Goal: Navigation & Orientation: Find specific page/section

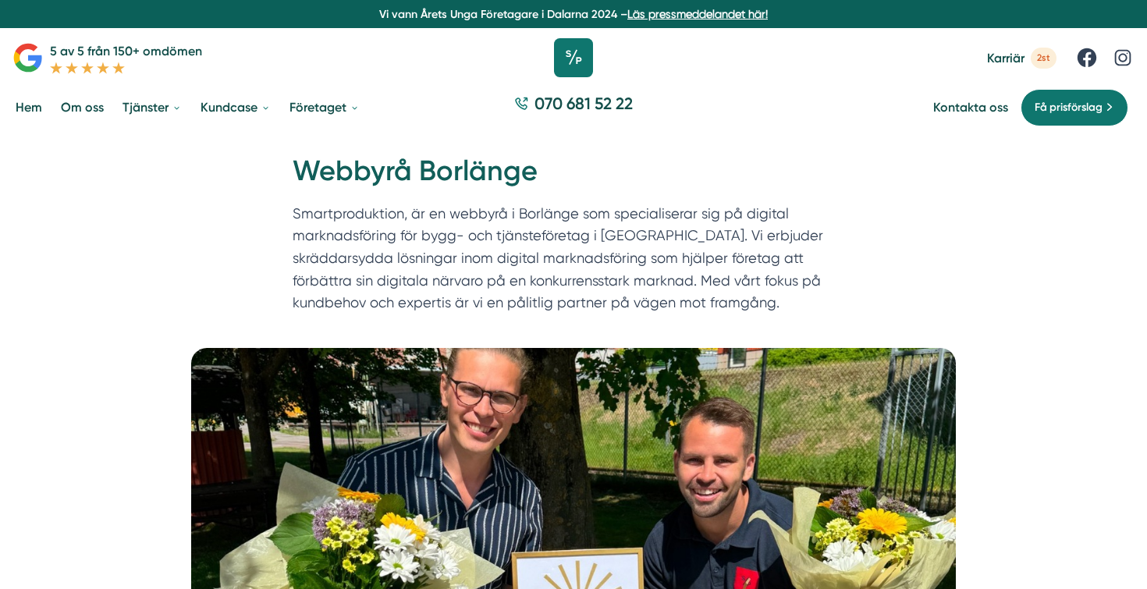
click at [570, 49] on icon at bounding box center [573, 57] width 39 height 39
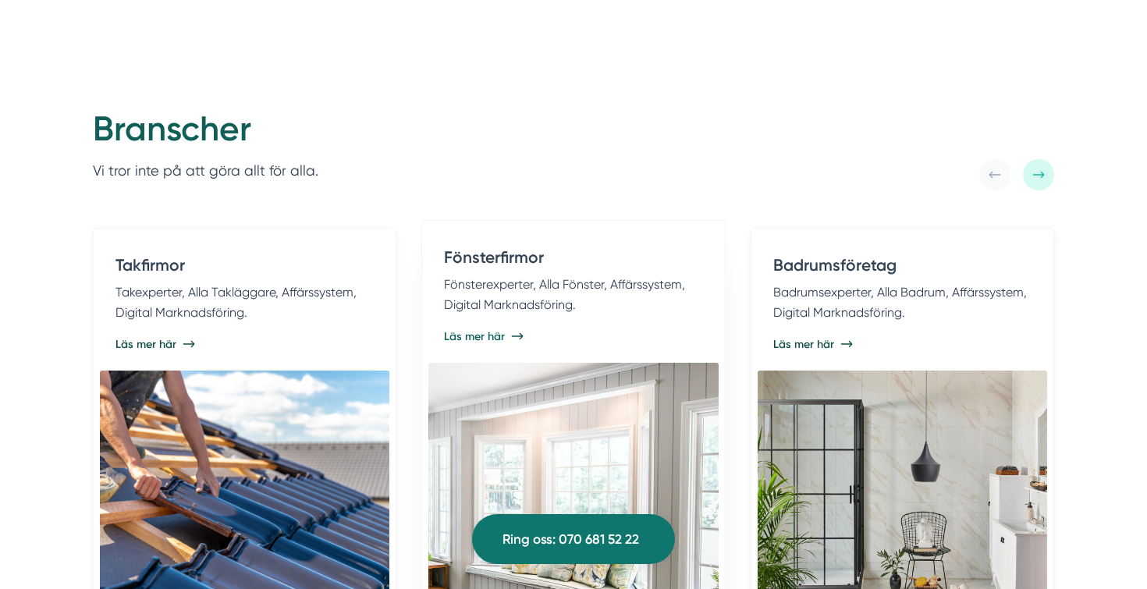
scroll to position [2993, 0]
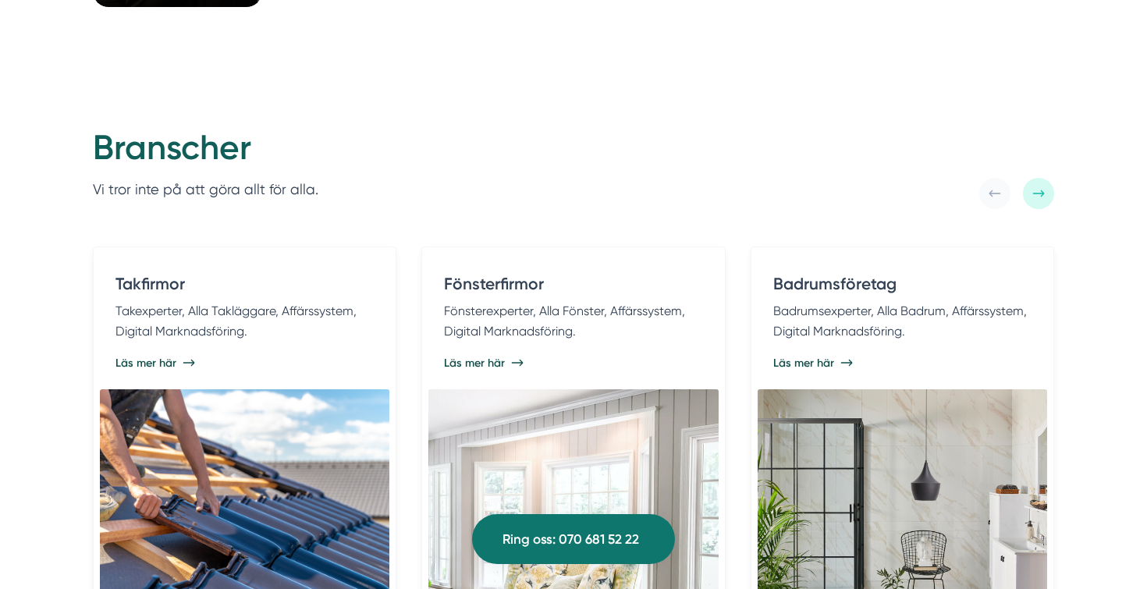
click at [1050, 188] on div at bounding box center [1038, 193] width 31 height 31
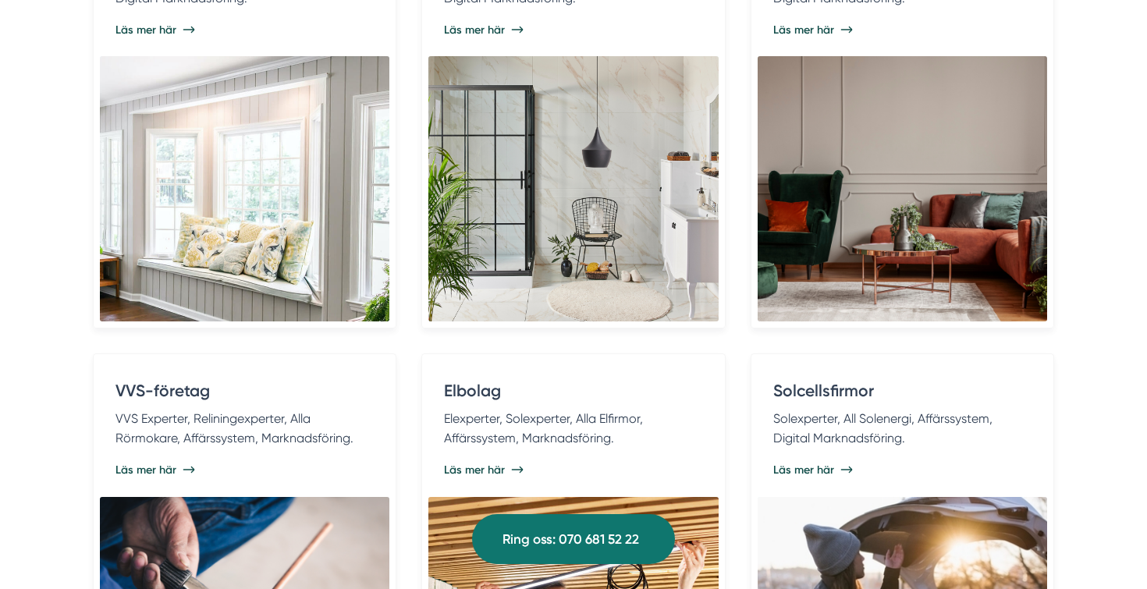
scroll to position [3125, 0]
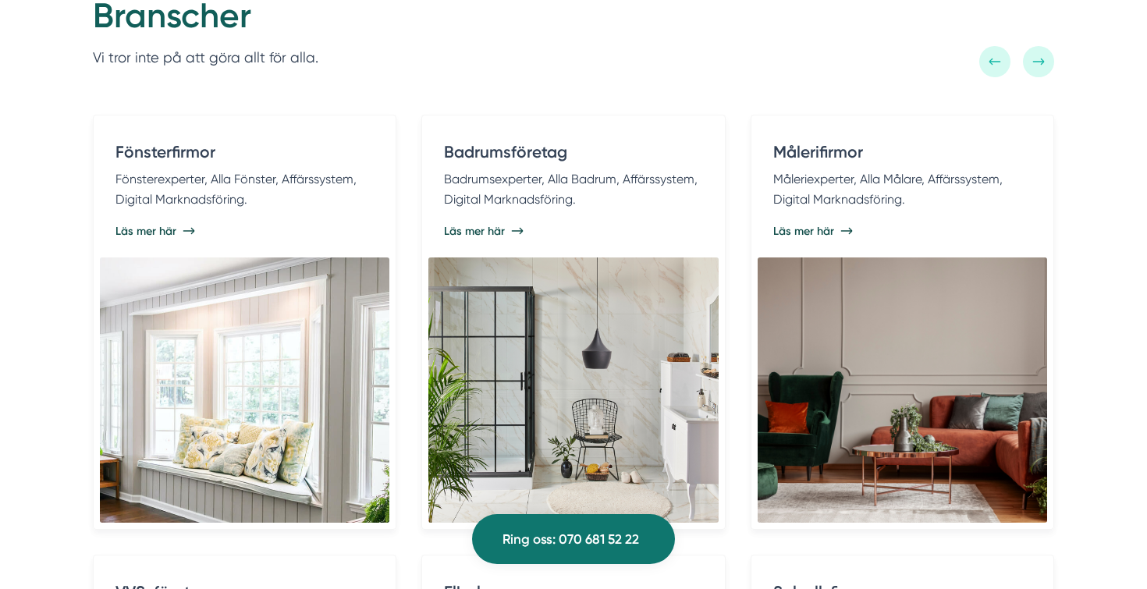
click at [1036, 52] on div at bounding box center [1038, 61] width 31 height 31
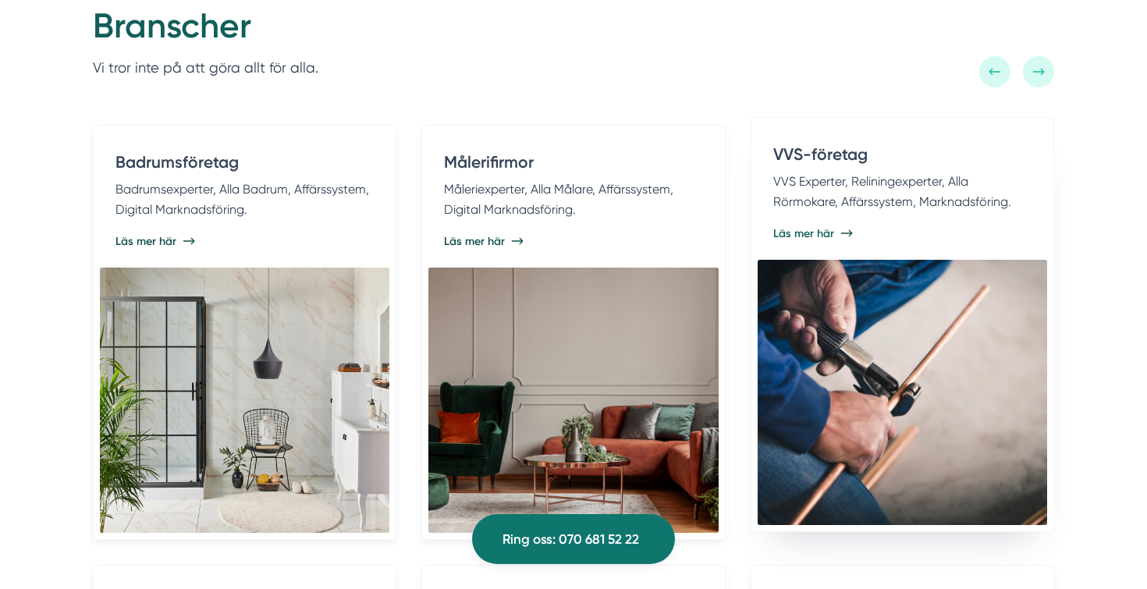
scroll to position [3109, 0]
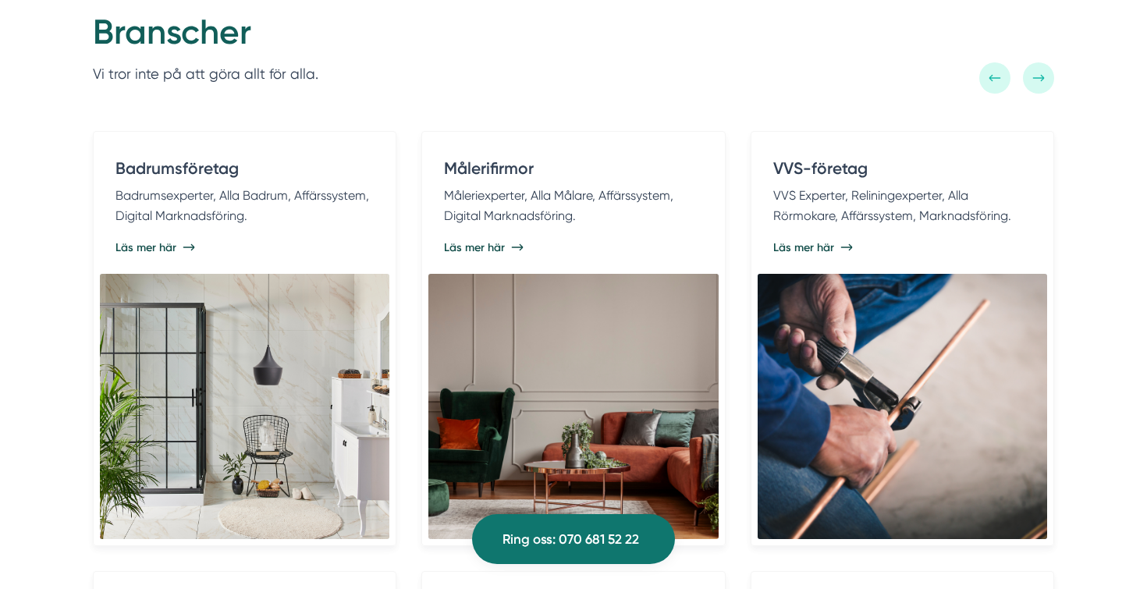
click at [1042, 62] on div at bounding box center [1016, 77] width 75 height 31
click at [1041, 73] on icon at bounding box center [1038, 78] width 12 height 12
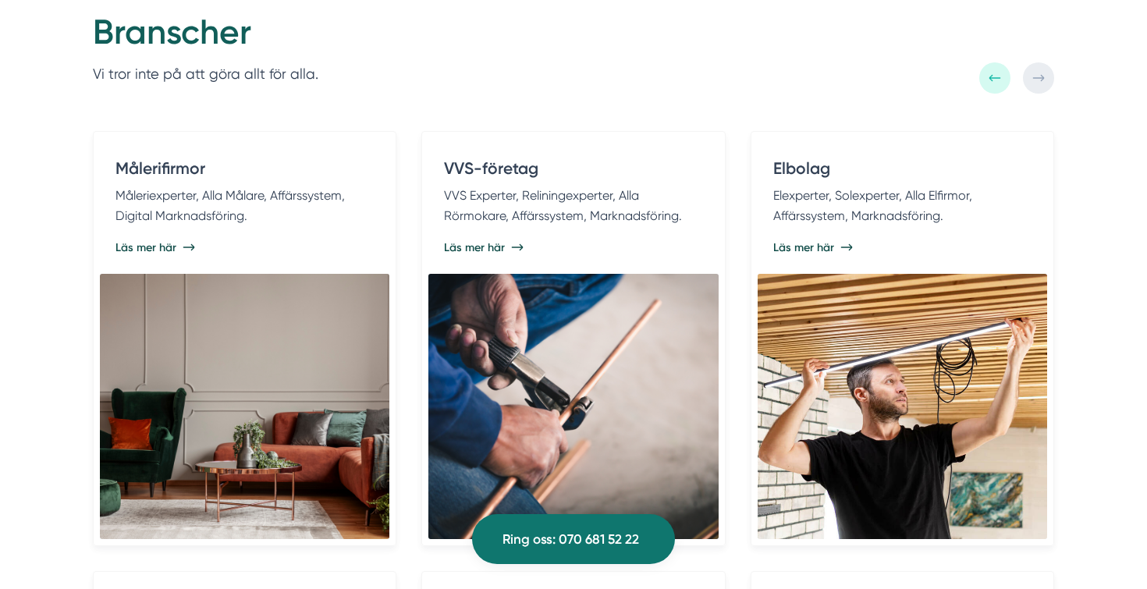
click at [1041, 73] on icon at bounding box center [1038, 78] width 12 height 12
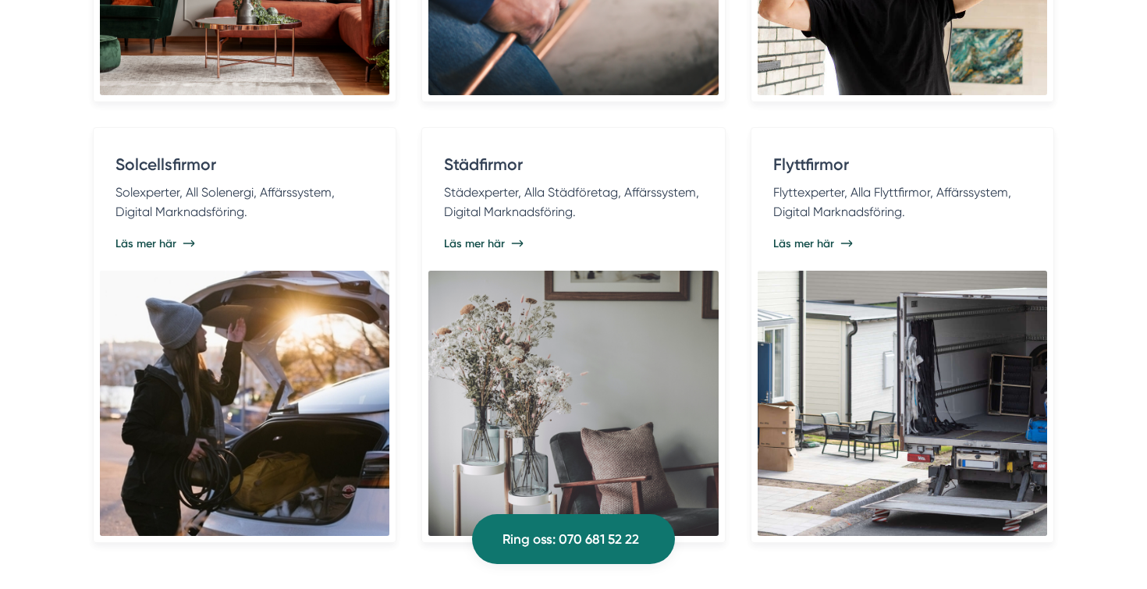
scroll to position [3581, 0]
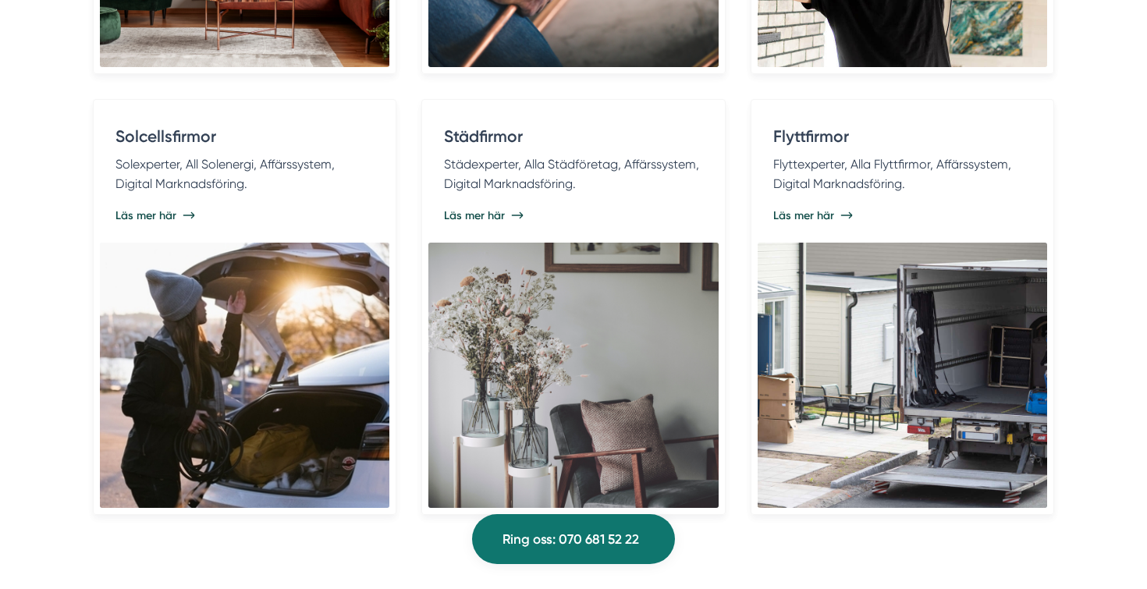
click at [1067, 158] on div "Takfirmor Takexperter, Alla Takläggare, Affärssystem, Digital Marknadsföring. L…" at bounding box center [573, 69] width 999 height 894
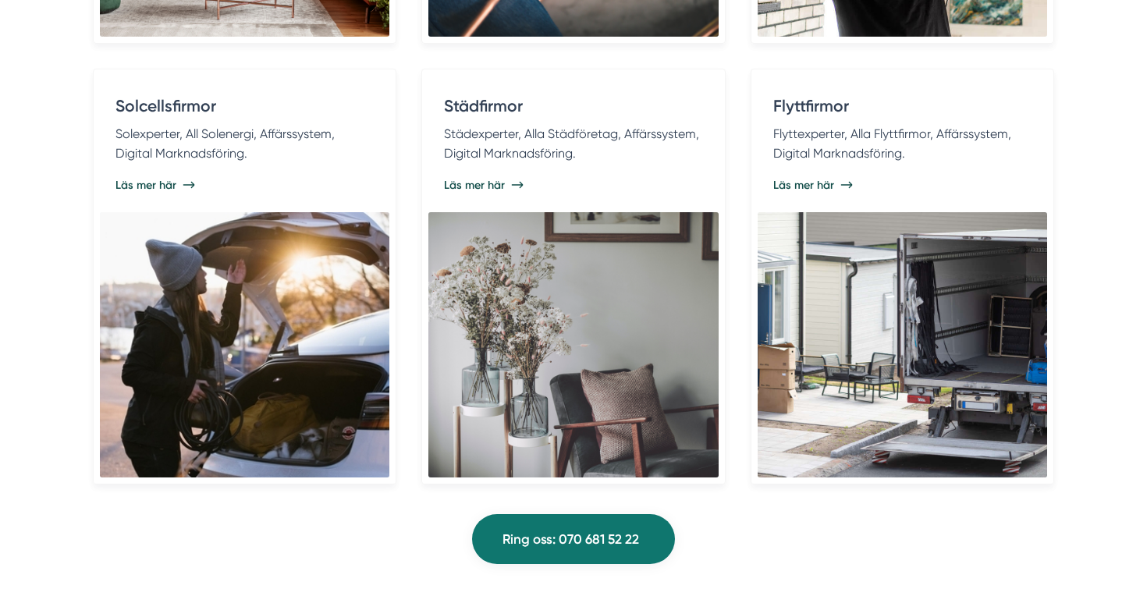
scroll to position [3619, 0]
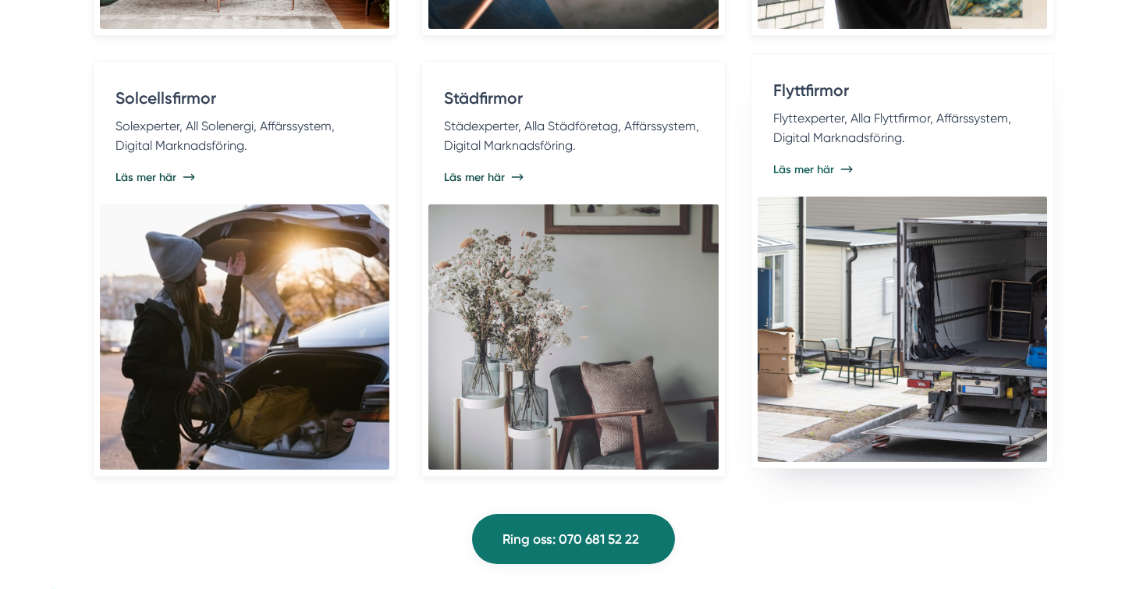
click at [822, 171] on span "Läs mer här" at bounding box center [803, 170] width 61 height 16
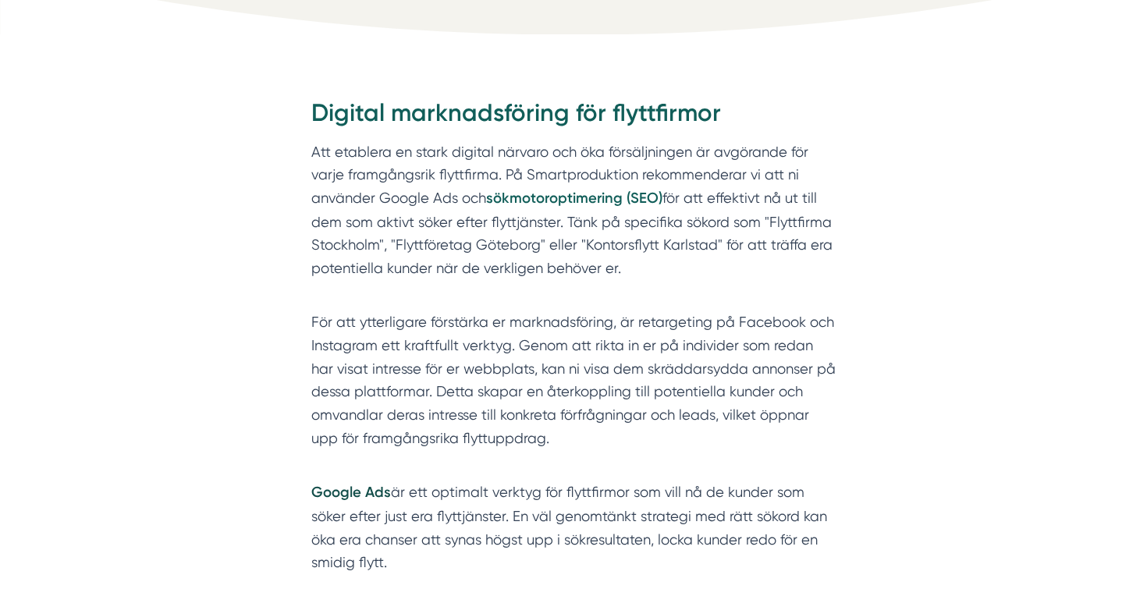
scroll to position [540, 0]
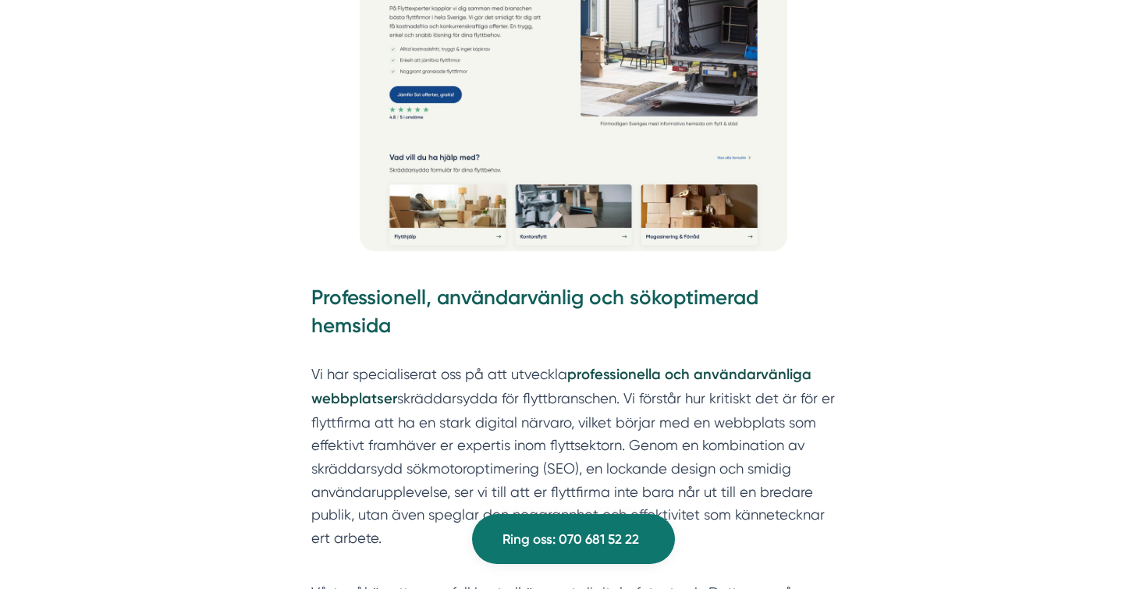
scroll to position [2905, 0]
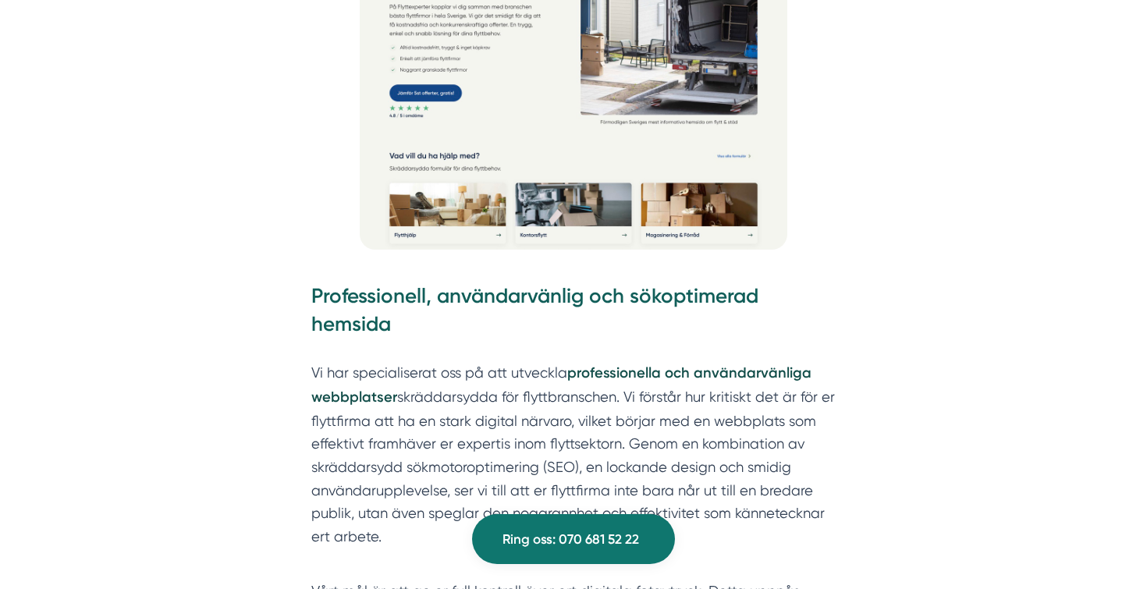
click at [551, 306] on h3 "Professionell, användarvänlig och sökoptimerad hemsida" at bounding box center [573, 314] width 524 height 64
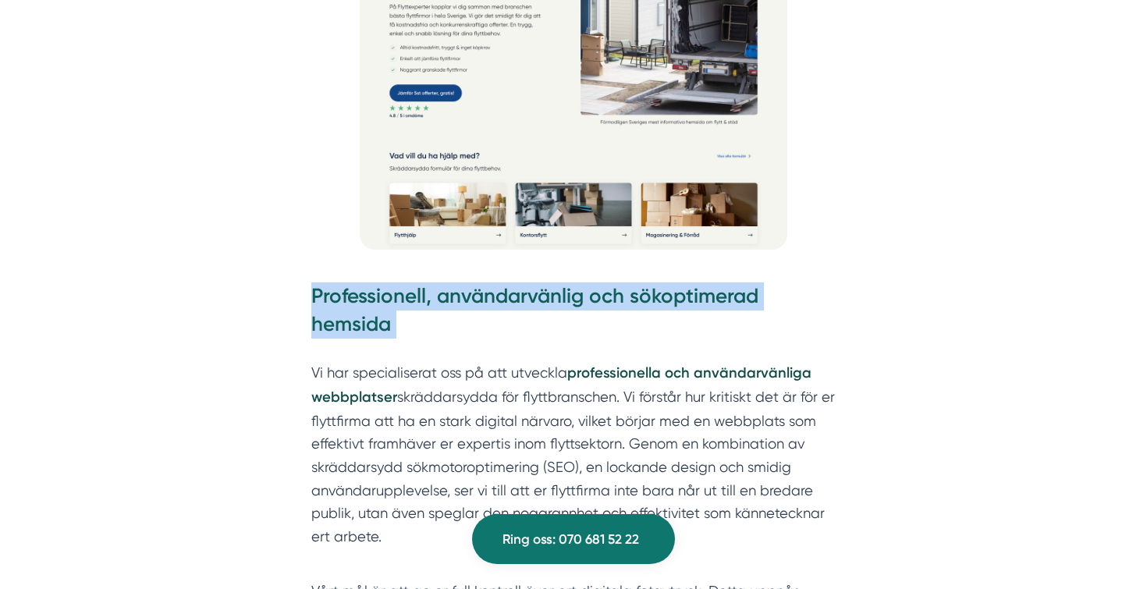
click at [551, 306] on h3 "Professionell, användarvänlig och sökoptimerad hemsida" at bounding box center [573, 314] width 524 height 64
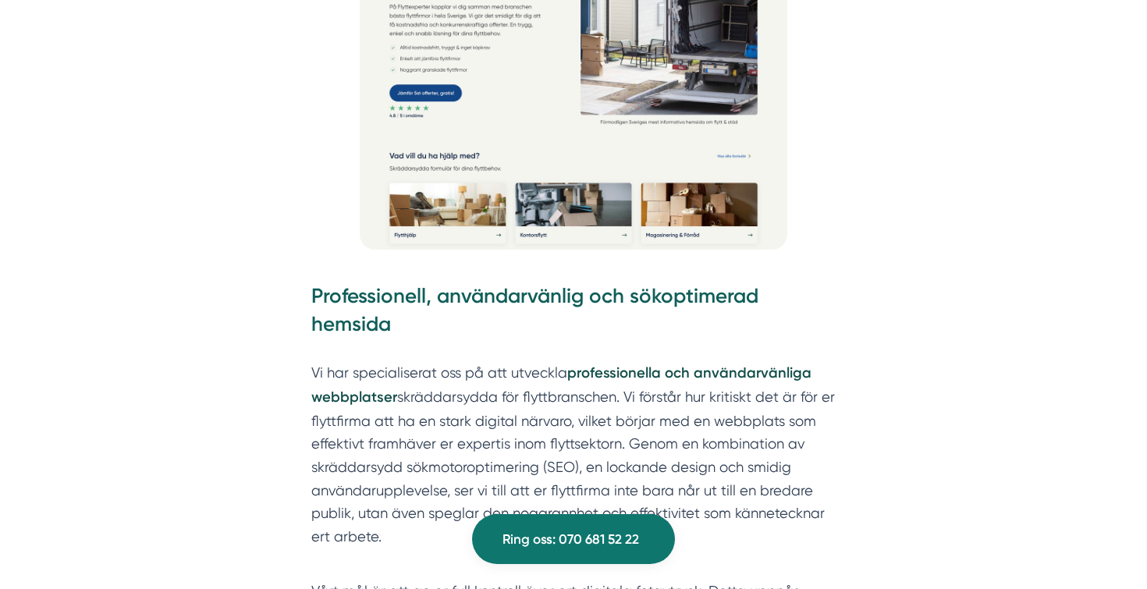
click at [550, 310] on h3 "Professionell, användarvänlig och sökoptimerad hemsida" at bounding box center [573, 314] width 524 height 64
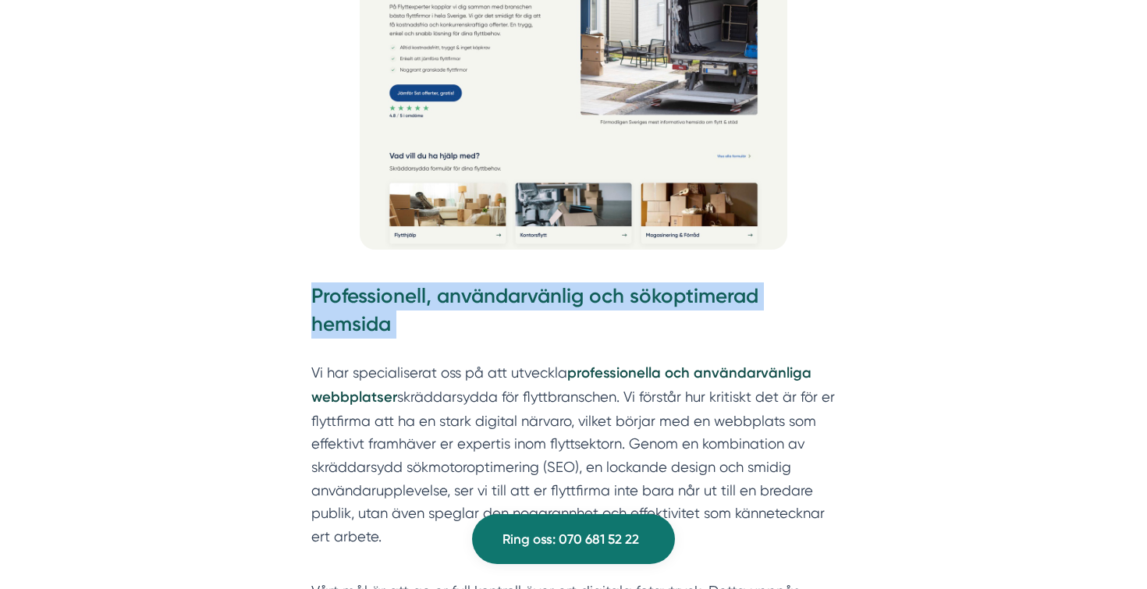
click at [550, 310] on h3 "Professionell, användarvänlig och sökoptimerad hemsida" at bounding box center [573, 314] width 524 height 64
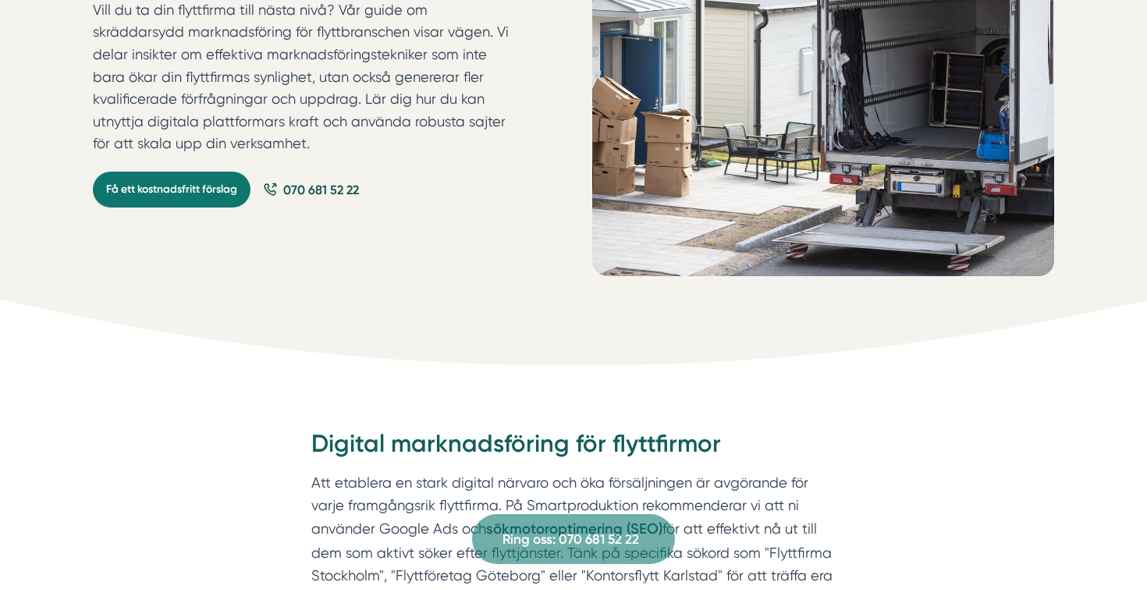
scroll to position [0, 0]
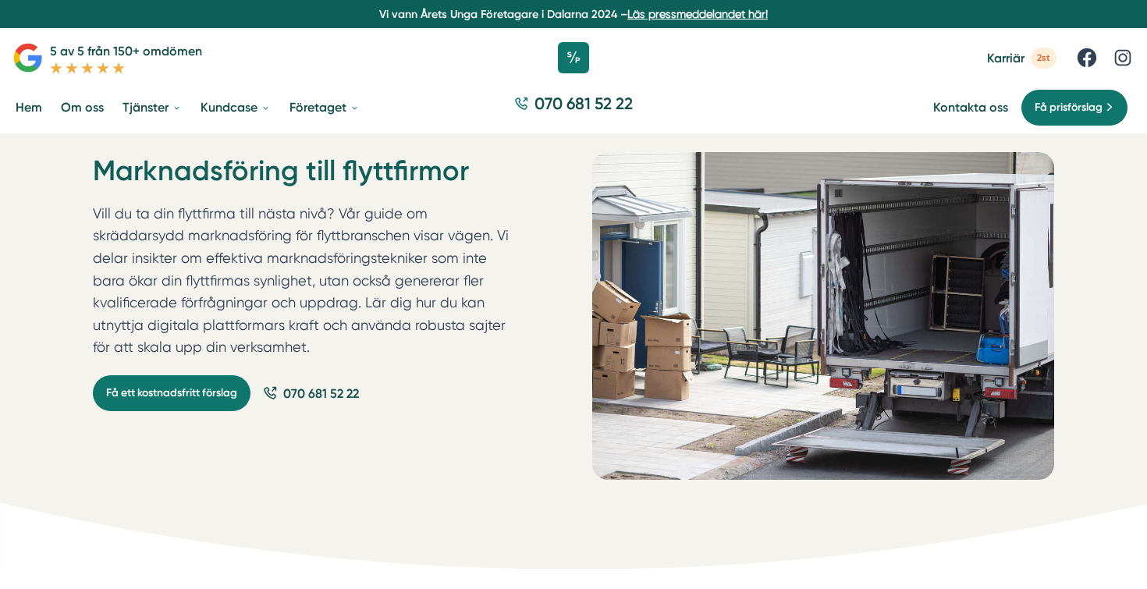
click at [558, 284] on div "Hem » Digital marknadsföring & digitalisering till Flyttfirmor » Marknadsföring…" at bounding box center [573, 347] width 961 height 390
click at [564, 274] on div "Hem » Digital marknadsföring & digitalisering till Flyttfirmor » Marknadsföring…" at bounding box center [573, 347] width 961 height 390
click at [564, 273] on div "Hem » Digital marknadsföring & digitalisering till Flyttfirmor » Marknadsföring…" at bounding box center [573, 347] width 961 height 390
click at [26, 108] on link "Hem" at bounding box center [28, 107] width 33 height 40
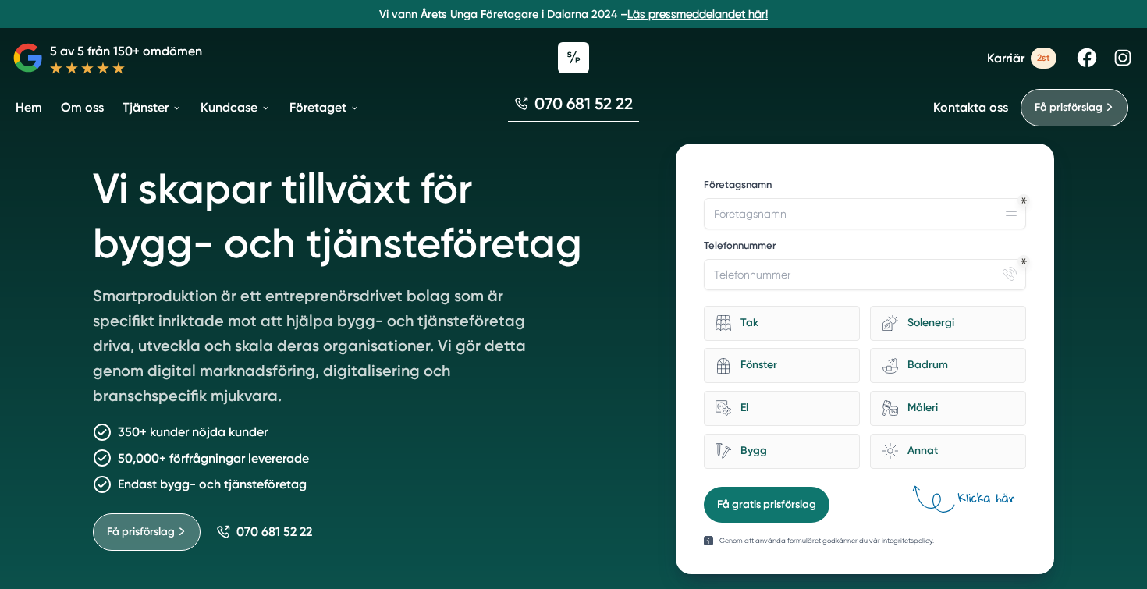
click at [534, 275] on h1 "Vi skapar tillväxt för bygg- och tjänsteföretag" at bounding box center [365, 214] width 545 height 140
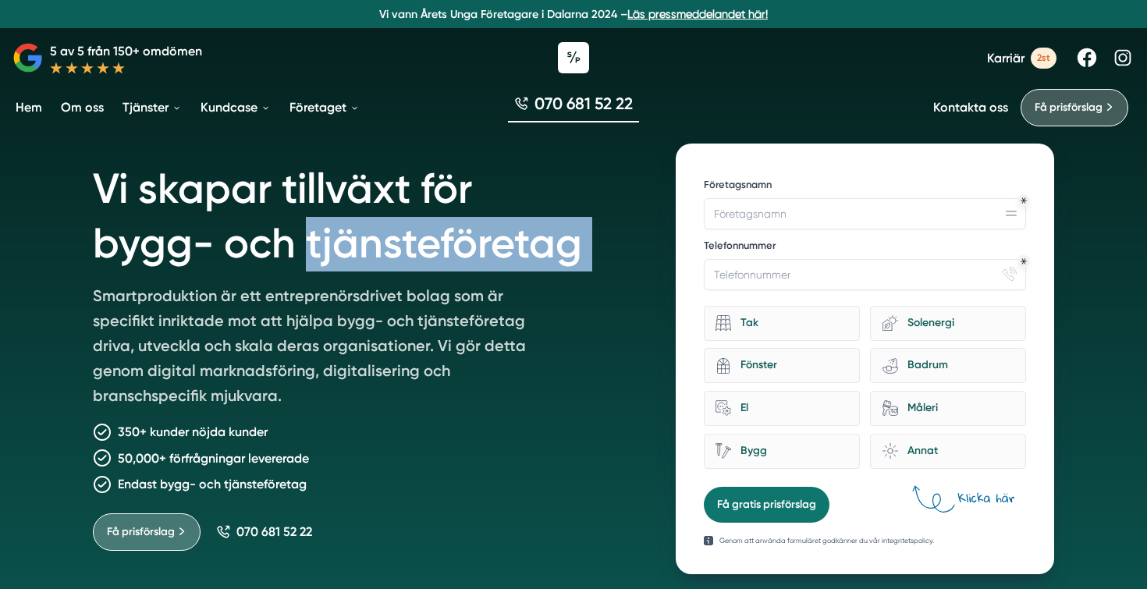
drag, startPoint x: 534, startPoint y: 275, endPoint x: 546, endPoint y: 258, distance: 20.6
click at [539, 265] on h1 "Vi skapar tillväxt för bygg- och tjänsteföretag" at bounding box center [365, 214] width 545 height 140
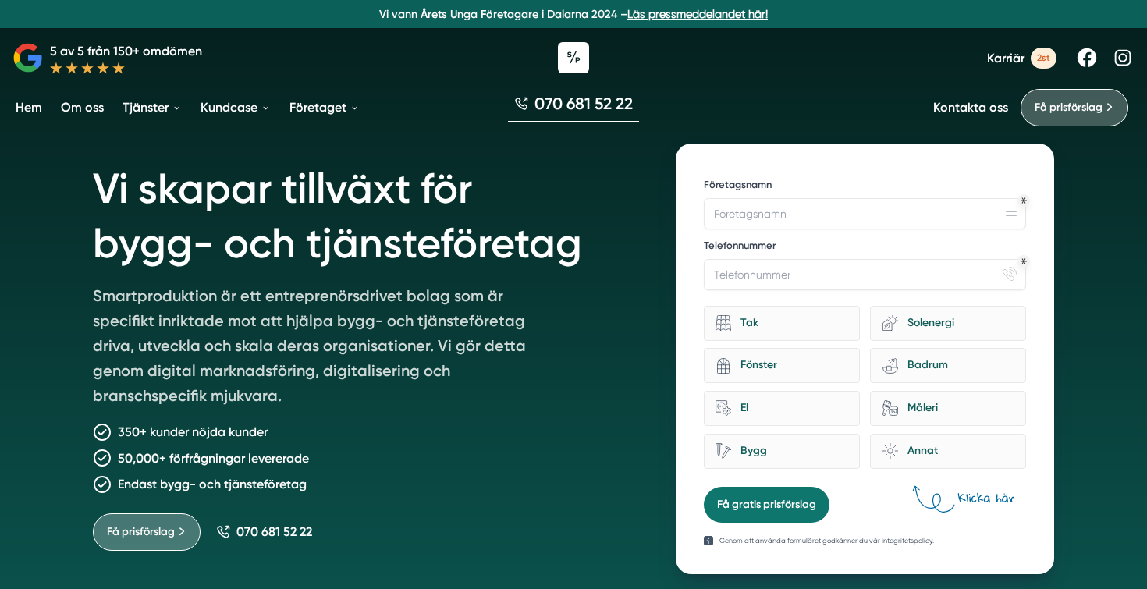
click at [852, 86] on div "070 681 52 22" at bounding box center [573, 107] width 1147 height 52
